Goal: Complete application form

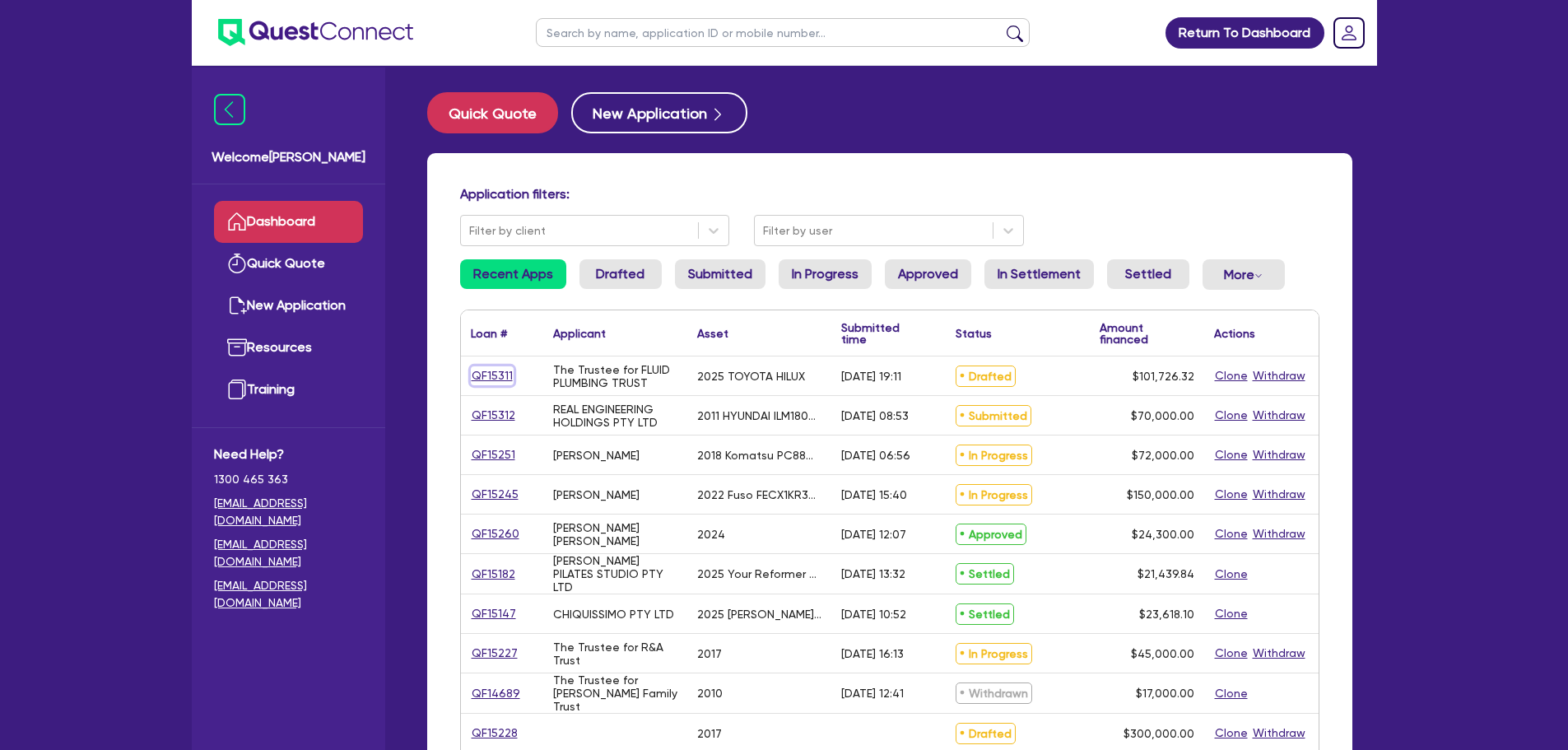
click at [498, 376] on link "QF15311" at bounding box center [492, 376] width 43 height 19
select select "CARS_AND_LIGHT_TRUCKS"
select select "PASSENGER_VEHICLES"
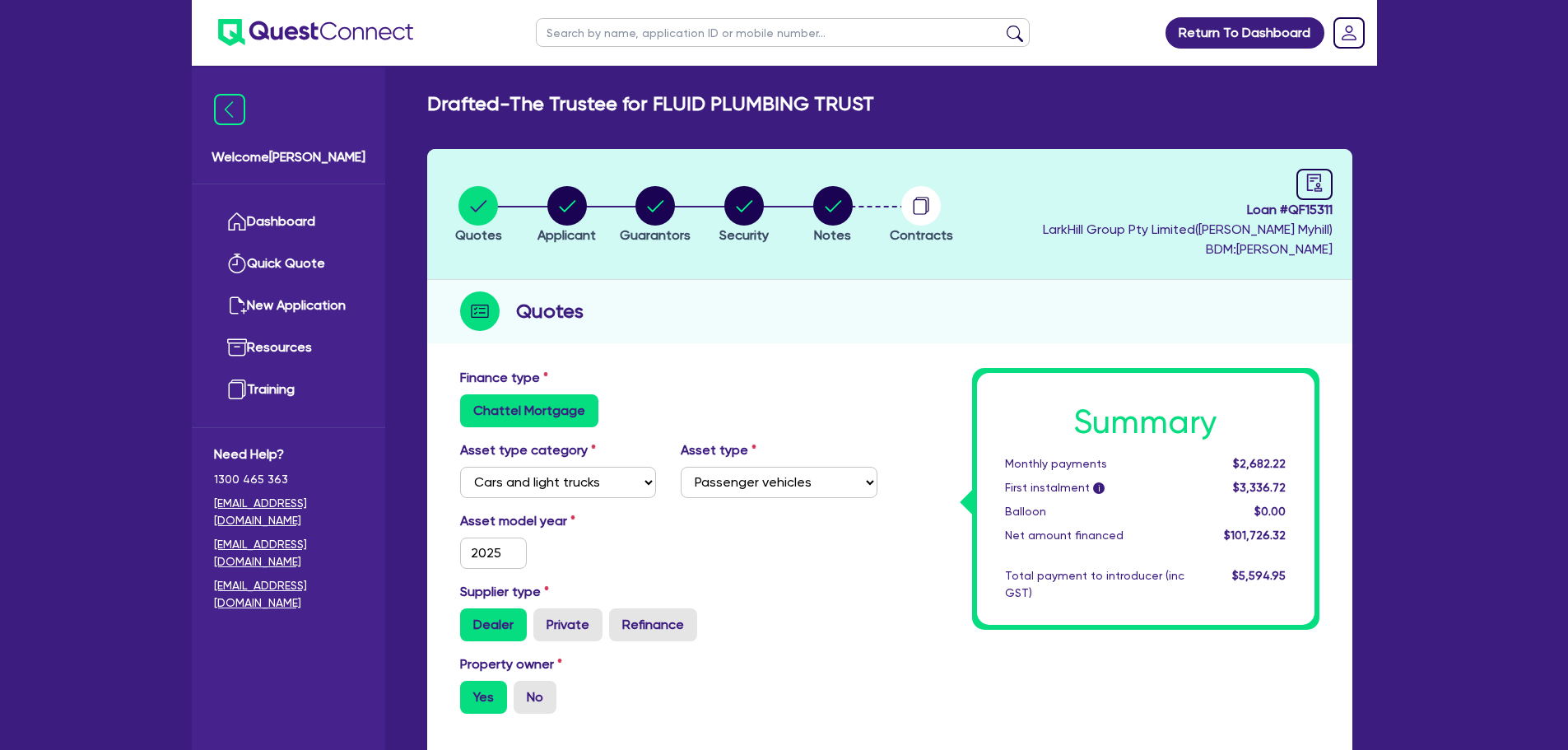
click at [811, 204] on li "Notes" at bounding box center [832, 214] width 89 height 58
click at [821, 204] on circle "button" at bounding box center [833, 205] width 39 height 39
select select "Quest Finance - Own Book"
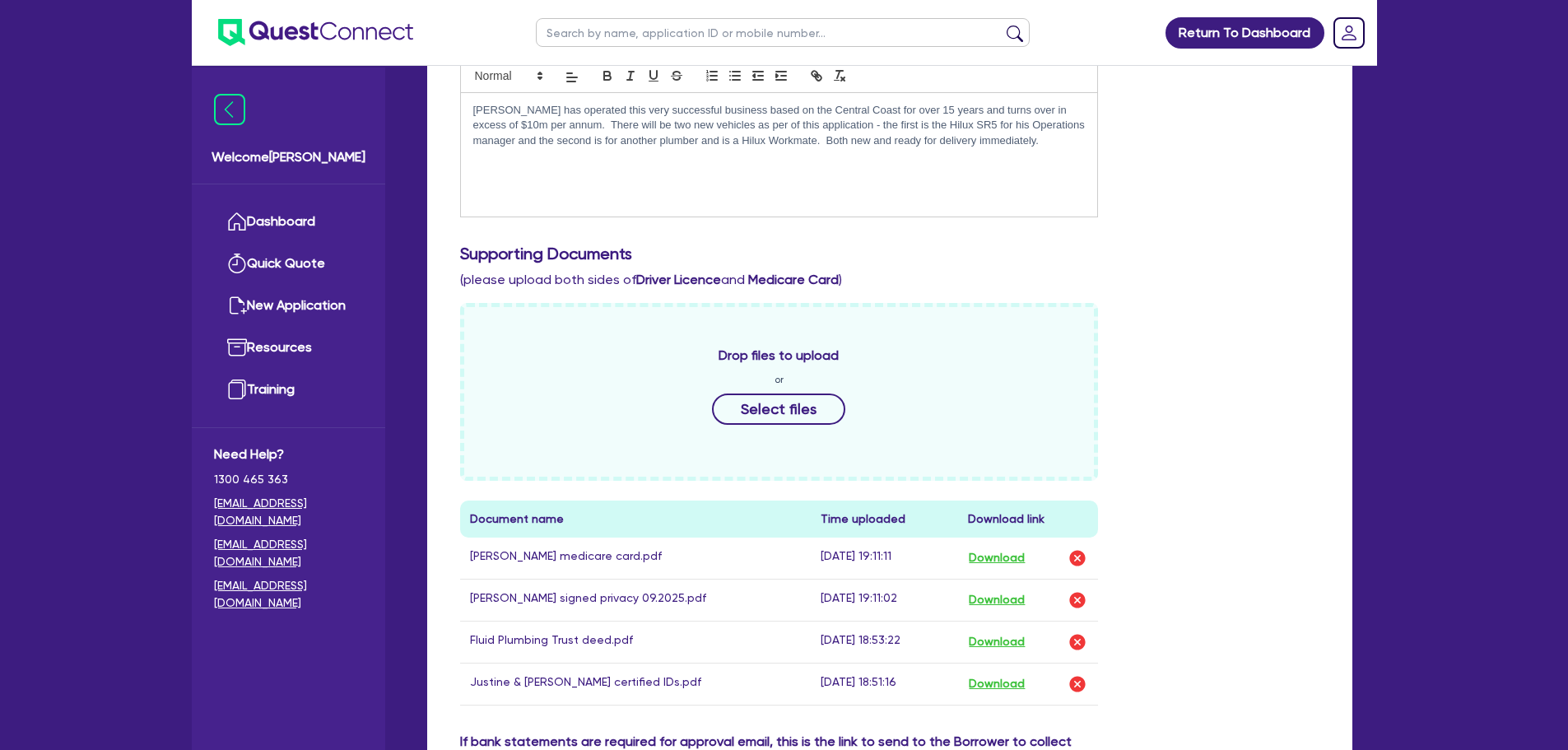
scroll to position [741, 0]
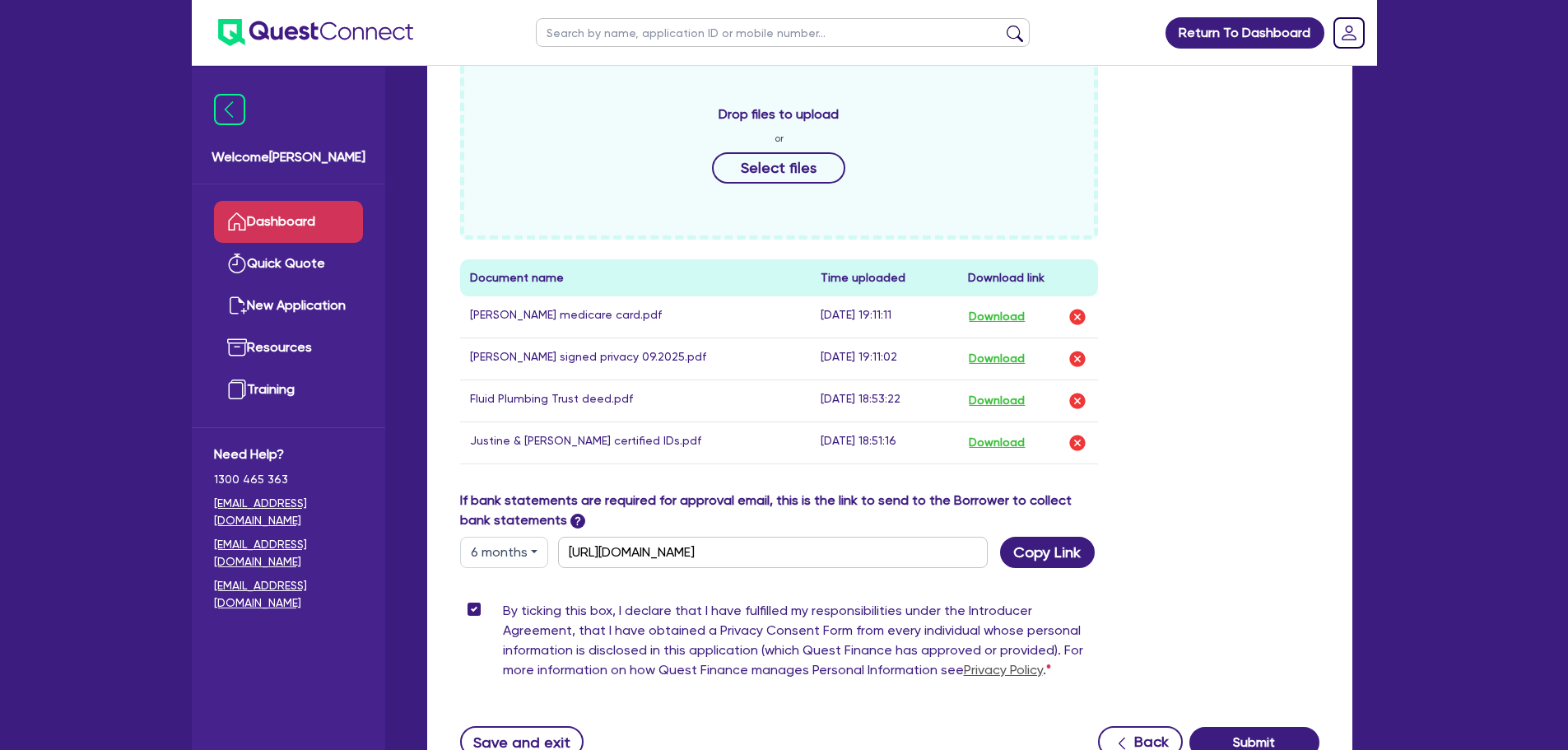
click at [348, 225] on link "Dashboard" at bounding box center [289, 222] width 149 height 42
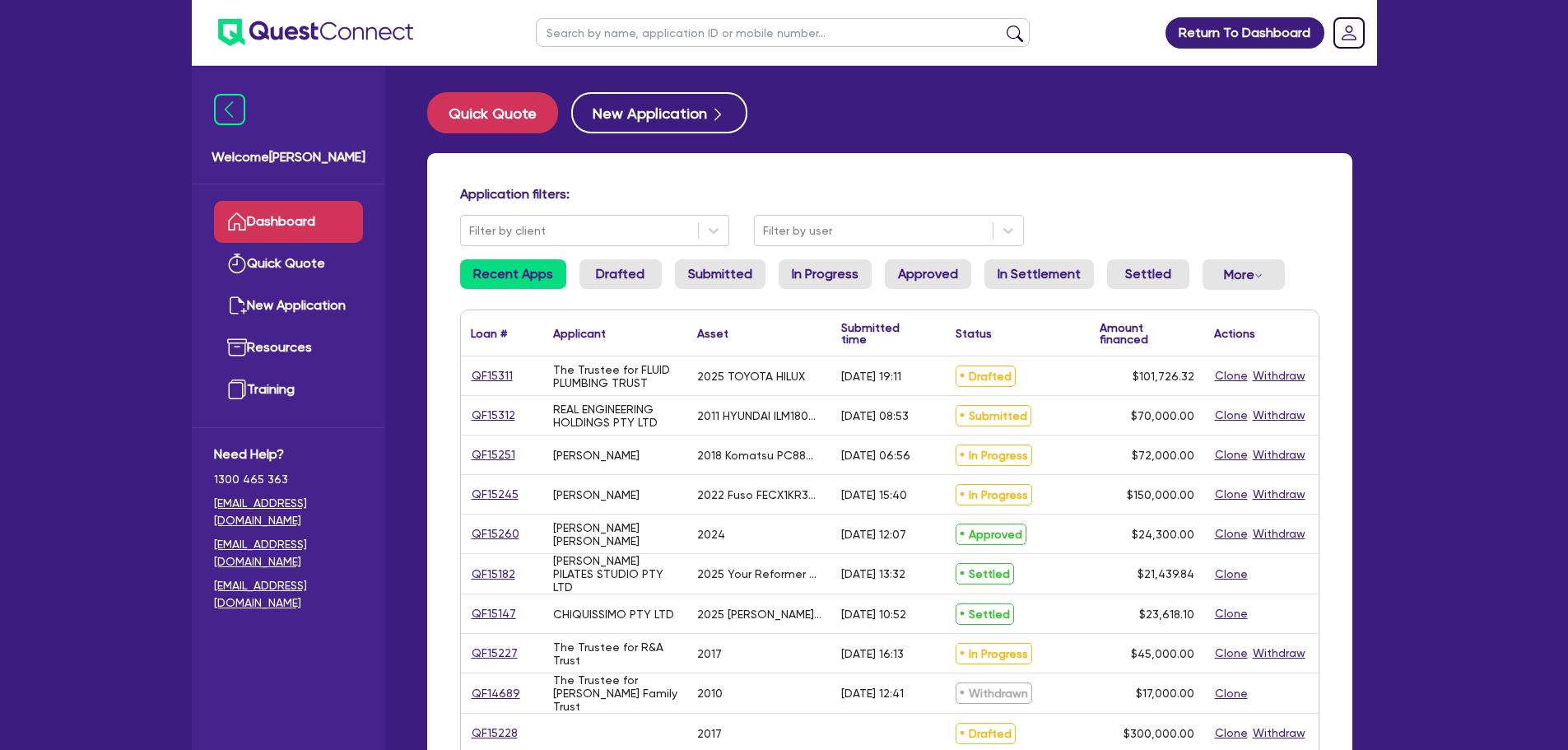
click at [270, 221] on link "Dashboard" at bounding box center [289, 222] width 149 height 42
click at [1259, 279] on button "More Withdrawn Declined" at bounding box center [1244, 275] width 82 height 31
click at [1248, 316] on link "Withdrawn" at bounding box center [1216, 311] width 124 height 30
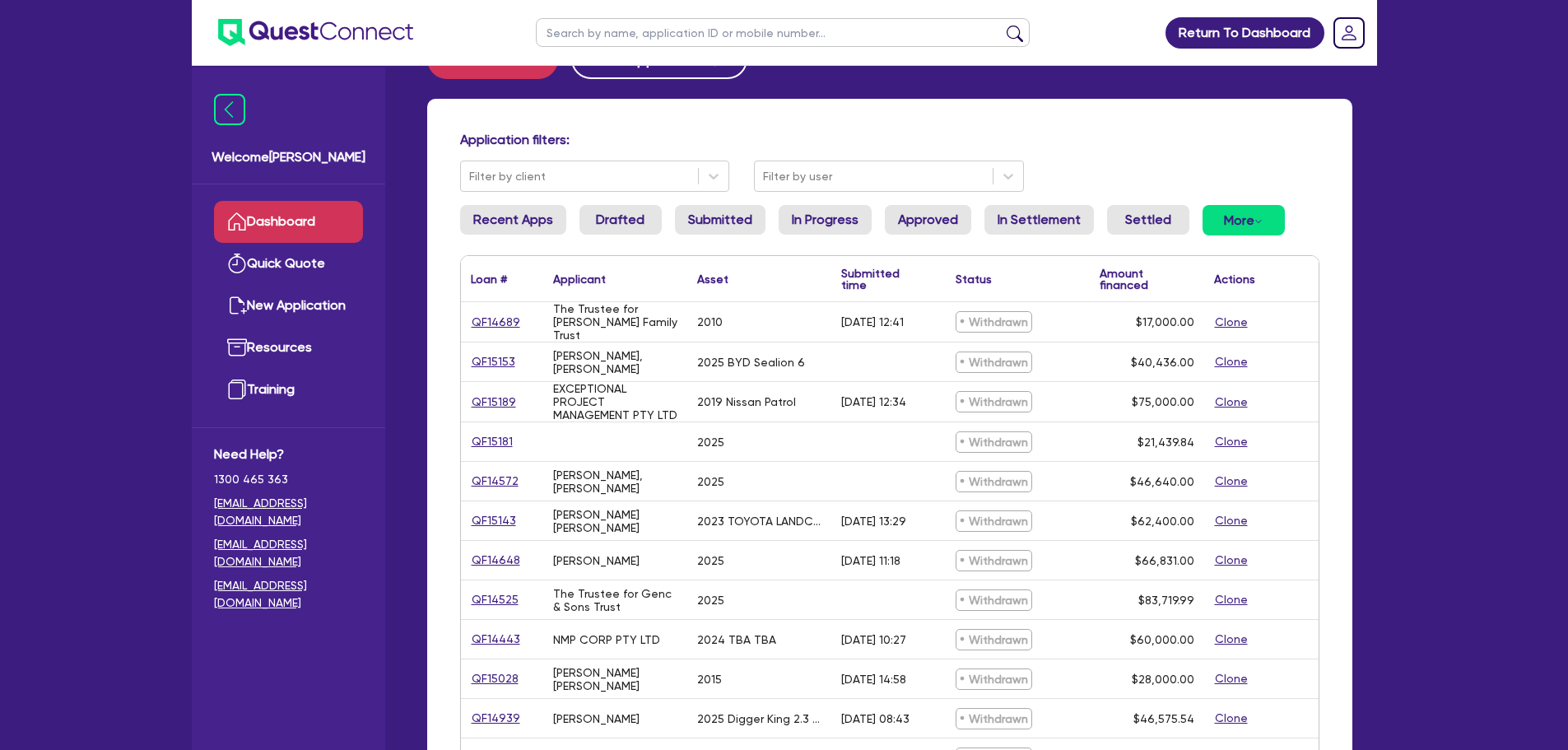
scroll to position [82, 0]
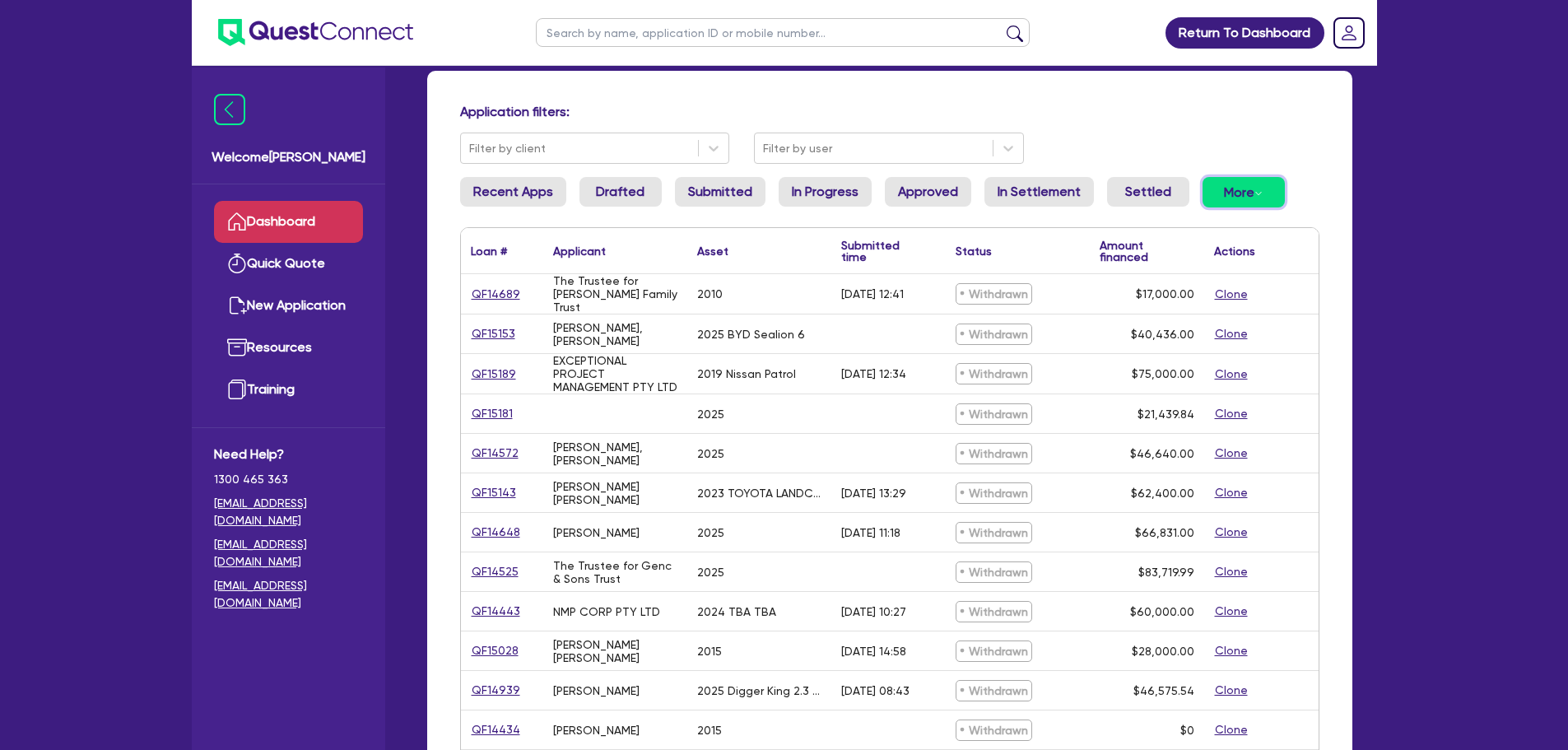
click at [1255, 196] on icon "Dropdown toggle" at bounding box center [1258, 193] width 8 height 8
click at [1225, 258] on link "Declined" at bounding box center [1216, 259] width 124 height 30
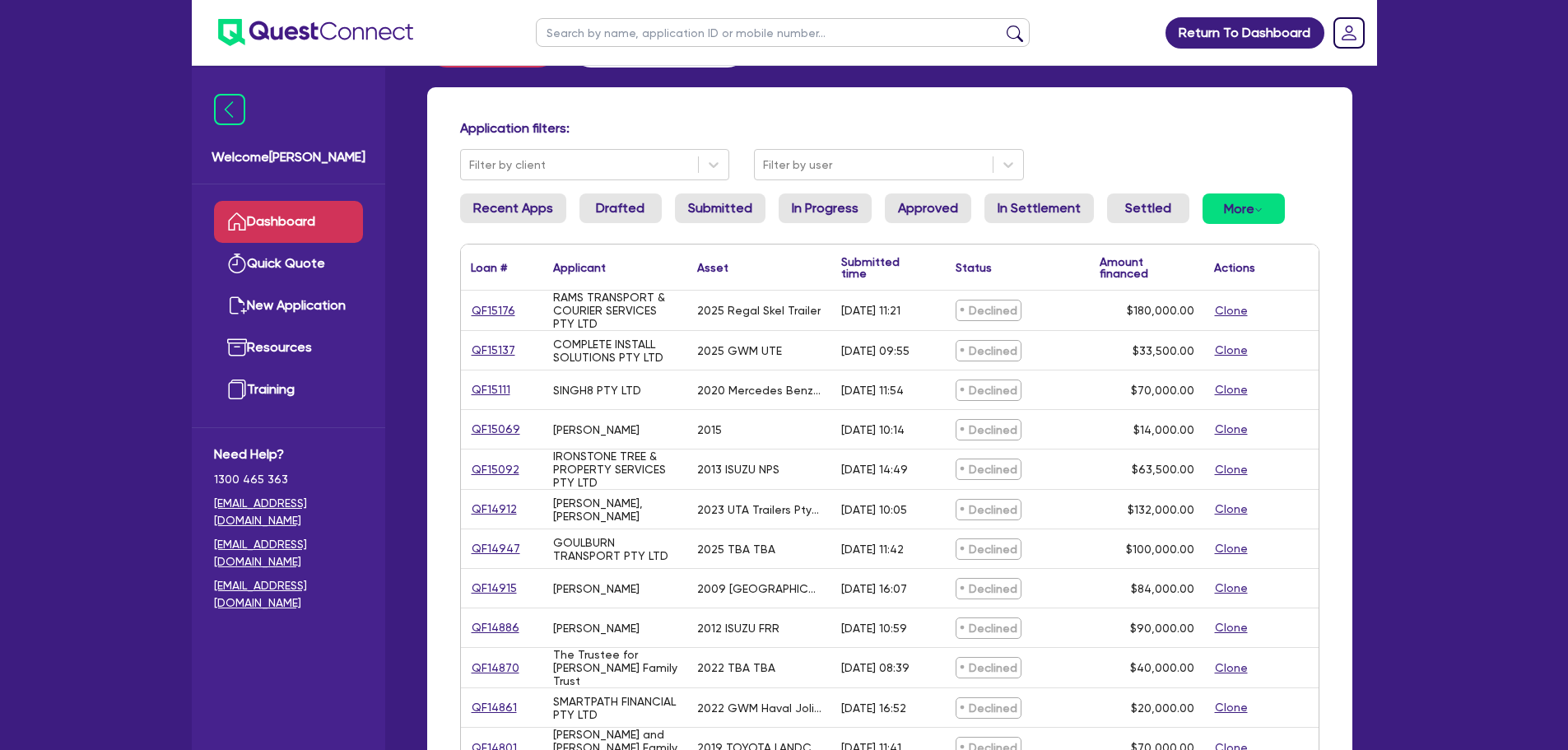
scroll to position [148, 0]
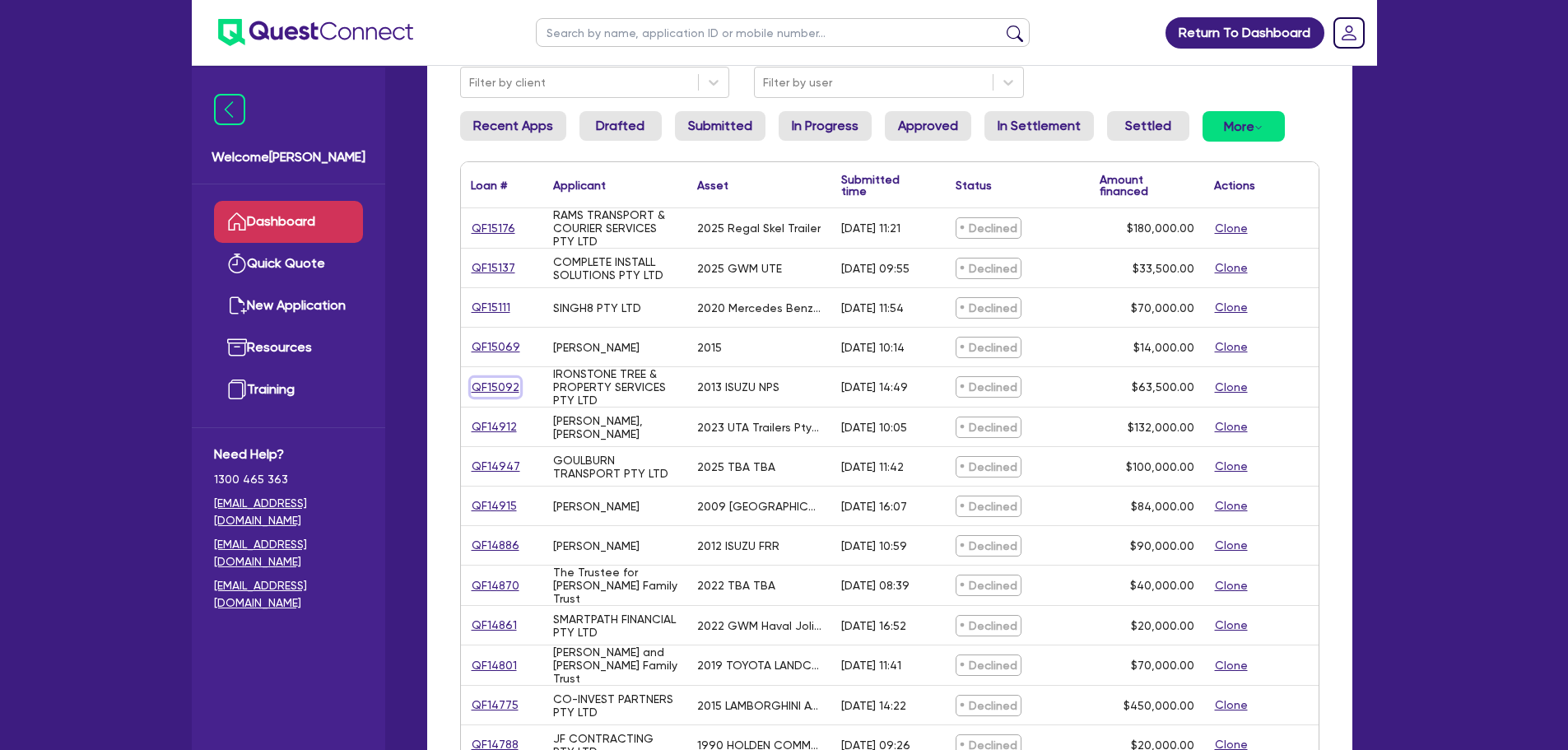
click at [502, 381] on link "QF15092" at bounding box center [495, 388] width 49 height 19
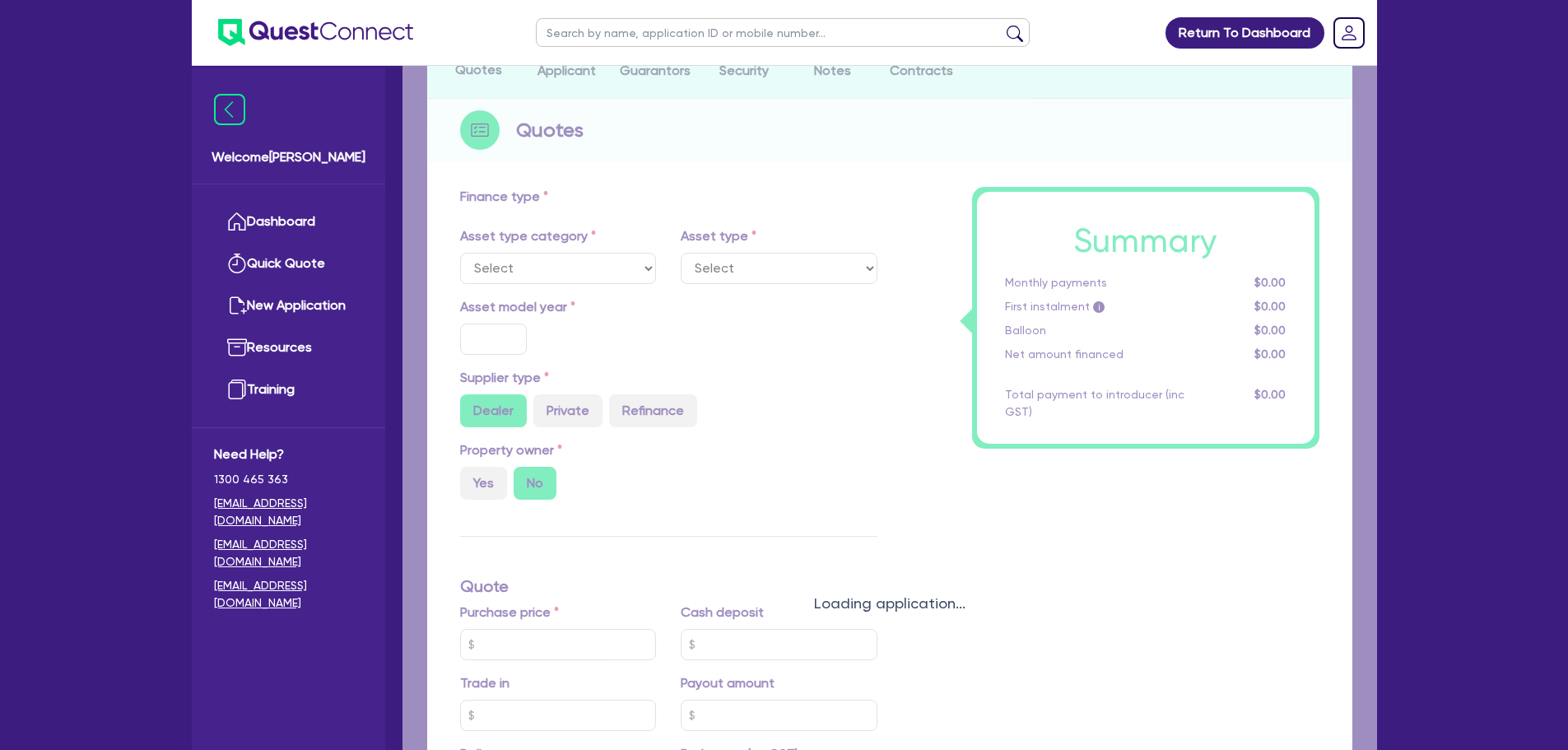
select select "CARS_AND_LIGHT_TRUCKS"
type input "2013"
radio input "false"
radio input "true"
type input "71,000"
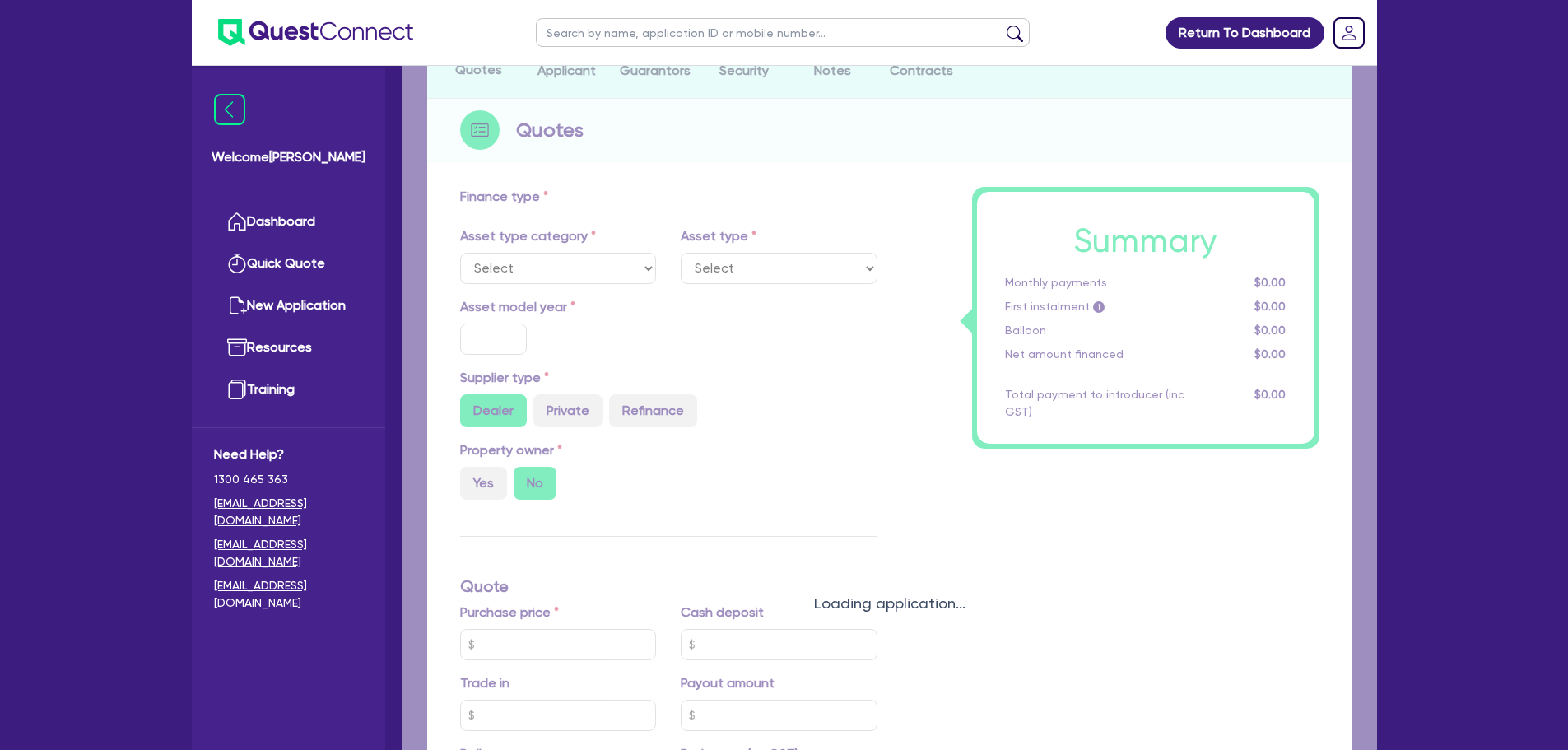
type input "7,500"
type input "9.5"
type input "6,032.5"
type input "17.95"
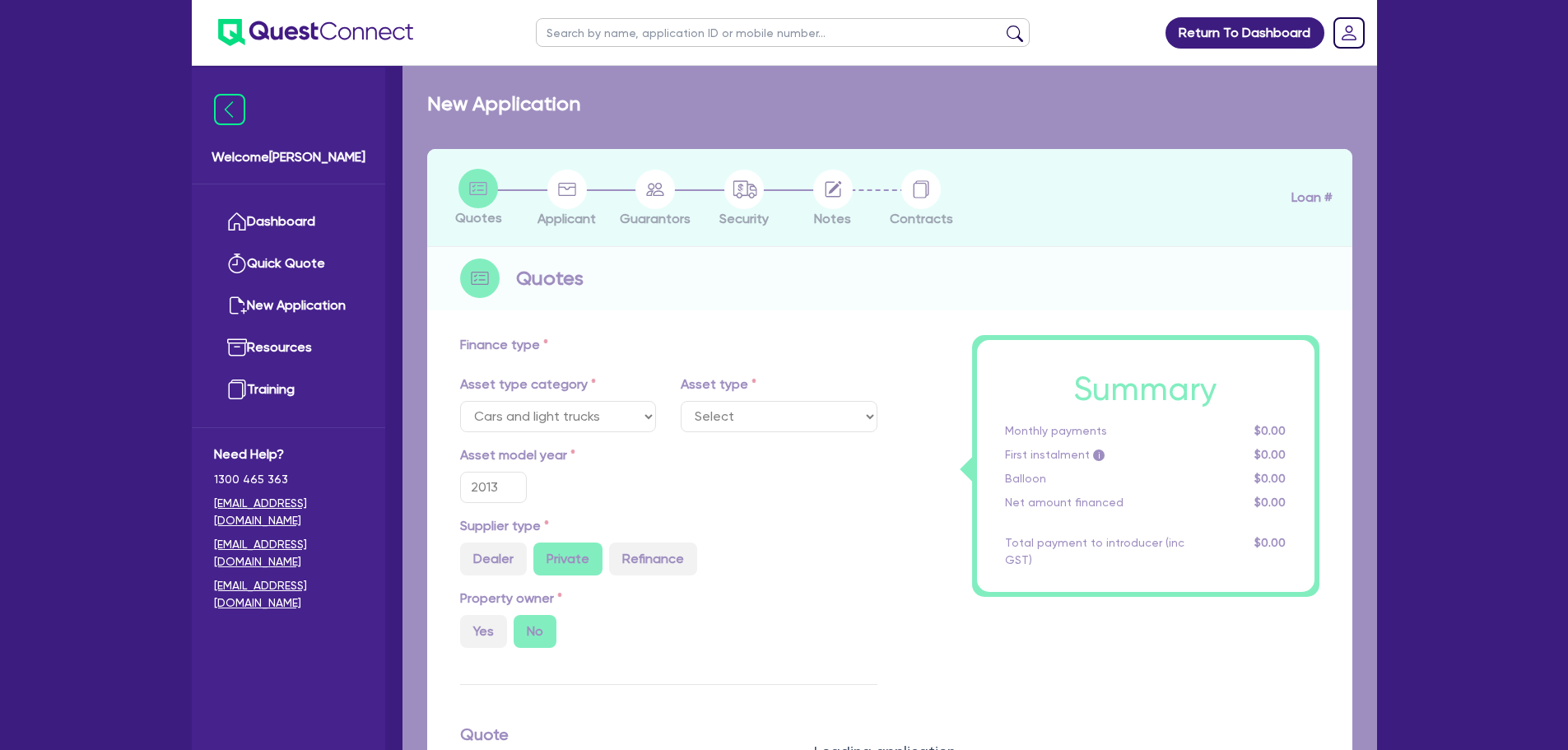
select select "LIGHT_TRUCKS"
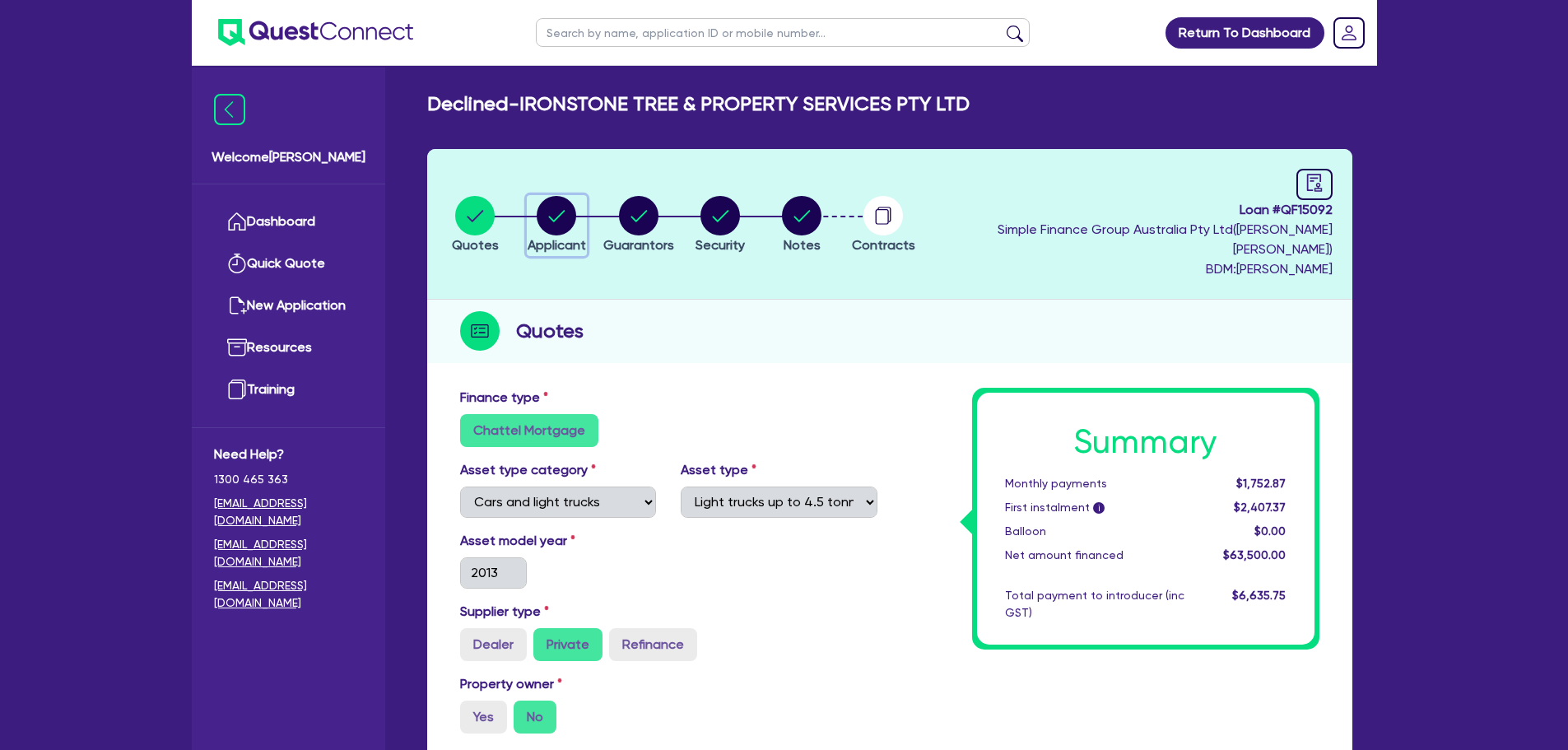
click at [566, 210] on icon "button" at bounding box center [557, 215] width 17 height 11
select select "COMPANY"
select select "FORESTRY"
select select "LOGGING"
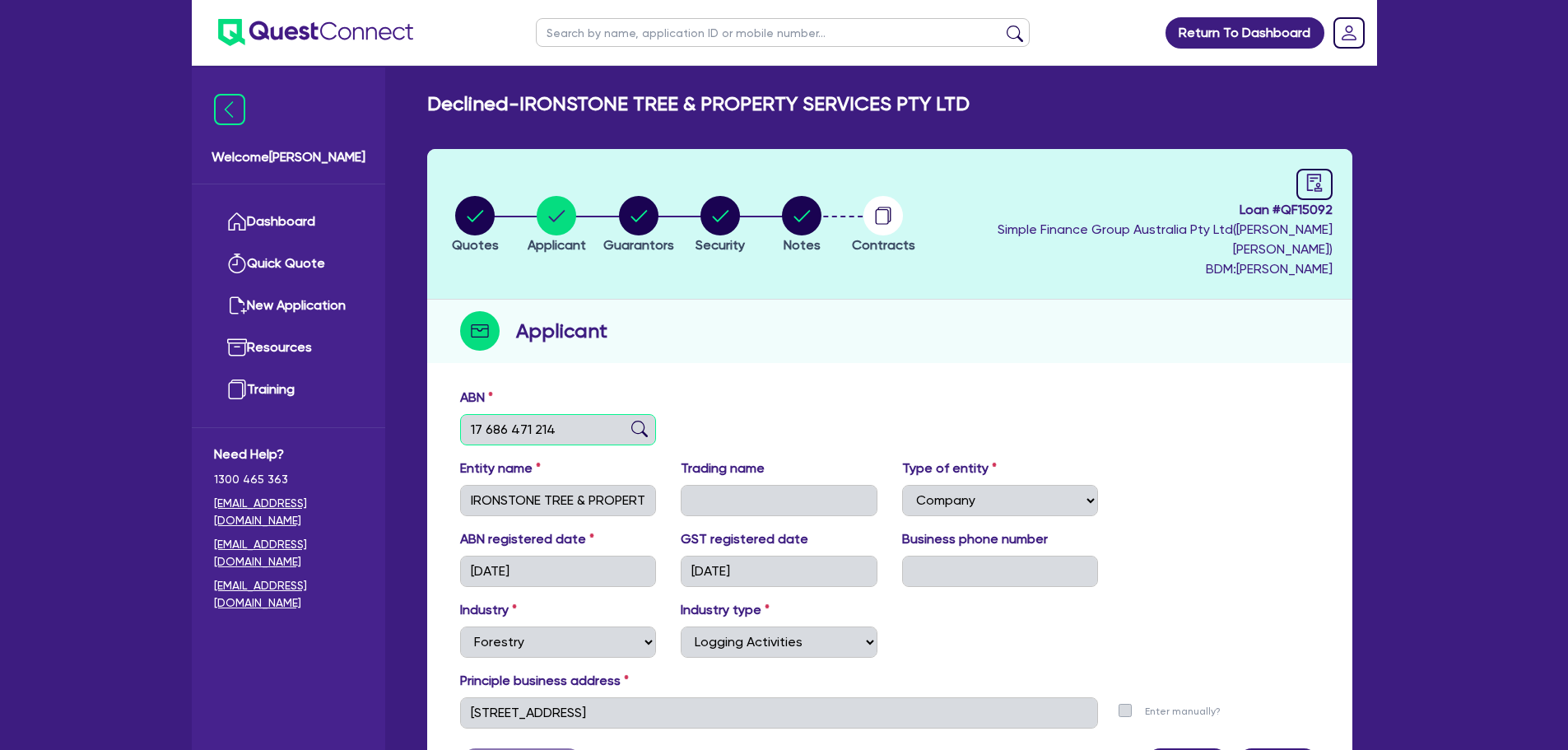
drag, startPoint x: 586, startPoint y: 402, endPoint x: 464, endPoint y: 410, distance: 122.3
click at [464, 414] on input "17 686 471 214" at bounding box center [559, 430] width 196 height 32
